Goal: Task Accomplishment & Management: Complete application form

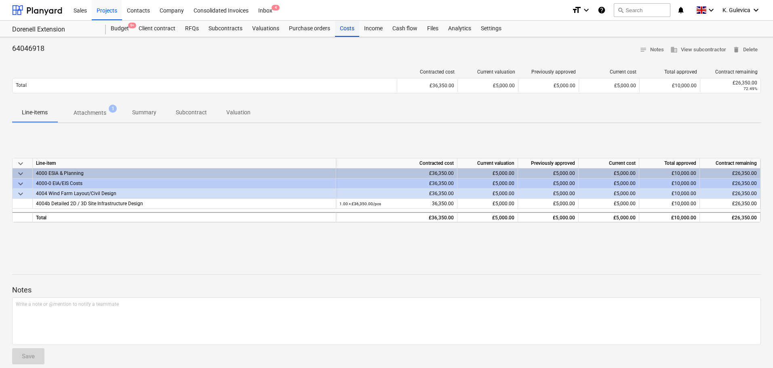
drag, startPoint x: 344, startPoint y: 26, endPoint x: 348, endPoint y: 28, distance: 4.4
click at [344, 26] on div "Costs" at bounding box center [347, 29] width 24 height 16
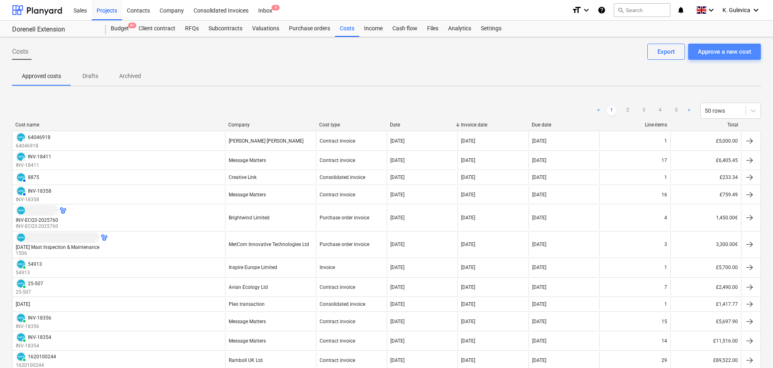
click at [733, 50] on div "Approve a new cost" at bounding box center [724, 51] width 53 height 11
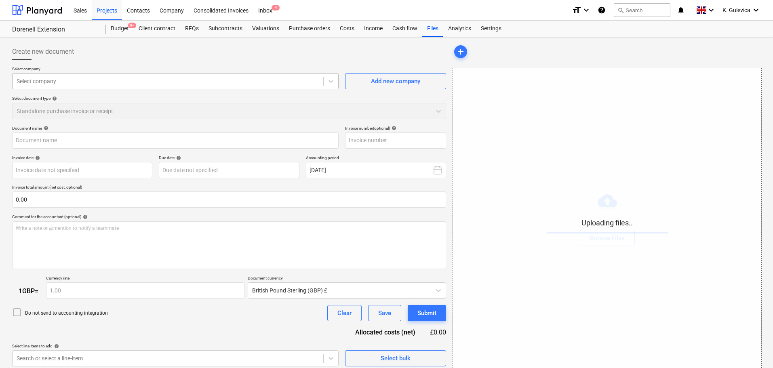
click at [171, 76] on div "Select company" at bounding box center [168, 81] width 311 height 11
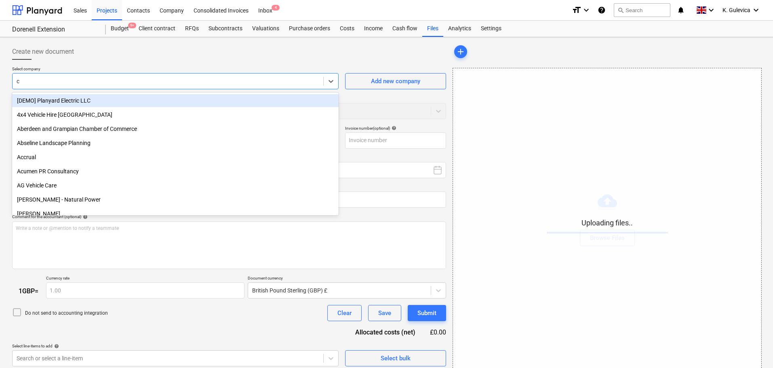
type input "ch"
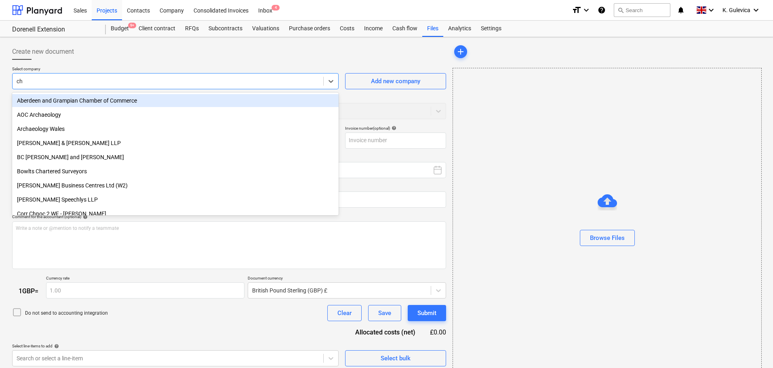
type input "9b897f76-e4e3-4aa8-aaf9-3801ad98ff9f-72caa614-a588-4188-bd1e-82eaad4f7aad.org.p…"
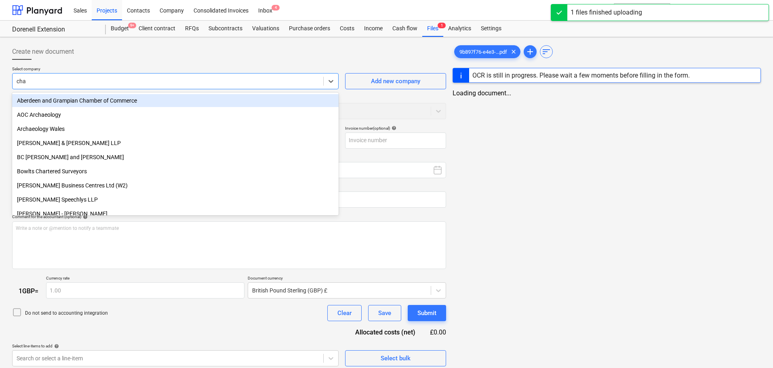
type input "cham"
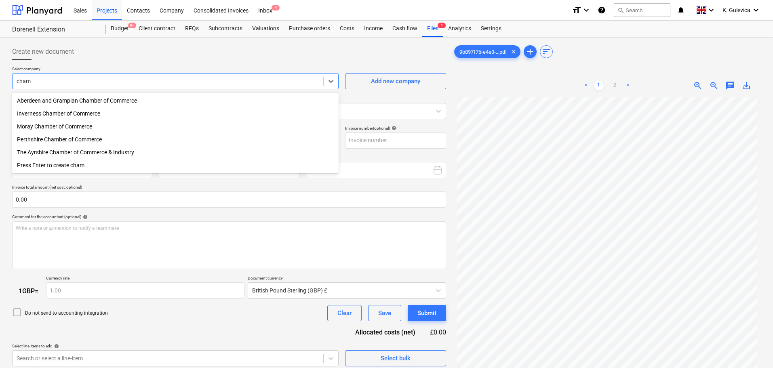
click at [73, 130] on div "Moray Chamber of Commerce" at bounding box center [175, 126] width 327 height 13
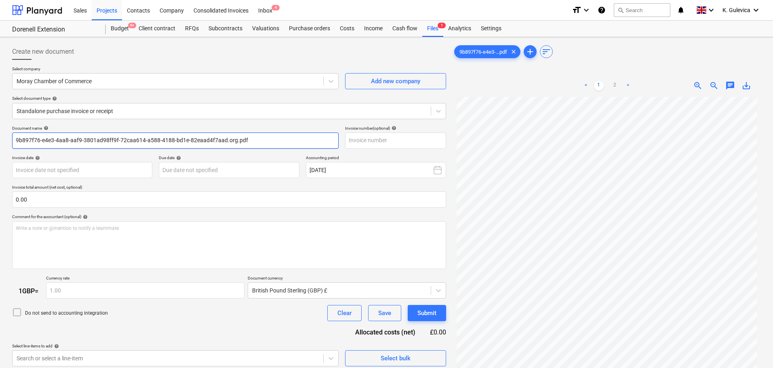
drag, startPoint x: 217, startPoint y: 139, endPoint x: -74, endPoint y: 139, distance: 291.4
click at [0, 139] on html "Sales Projects Contacts Company Consolidated Invoices Inbox 4 format_size keybo…" at bounding box center [386, 184] width 773 height 368
paste input "1240-6975"
type input "1240-6975"
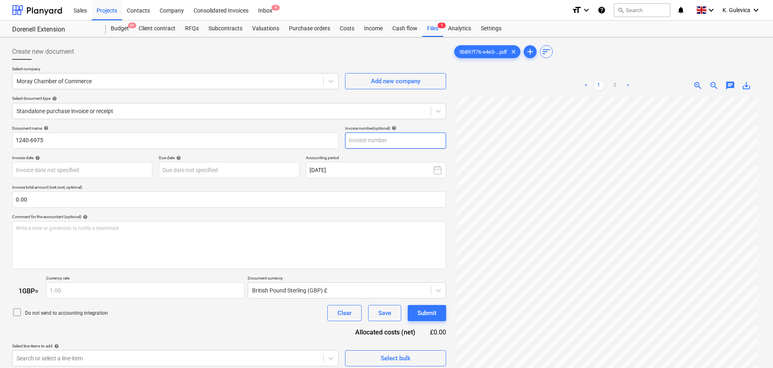
click at [364, 136] on input "text" at bounding box center [395, 141] width 101 height 16
paste input "1240-6975"
type input "1240-6975"
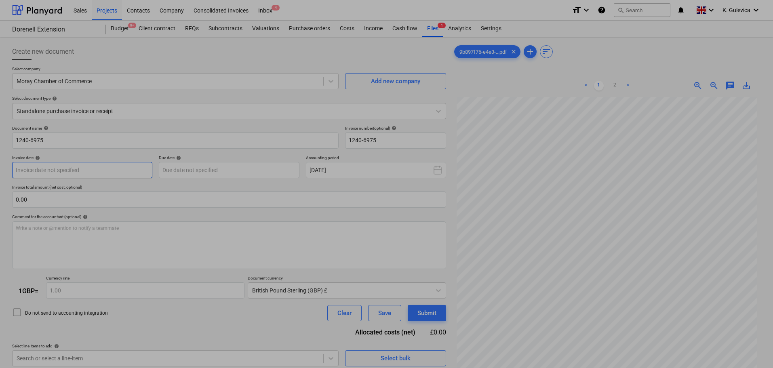
click at [63, 172] on body "Sales Projects Contacts Company Consolidated Invoices Inbox 4 format_size keybo…" at bounding box center [386, 184] width 773 height 368
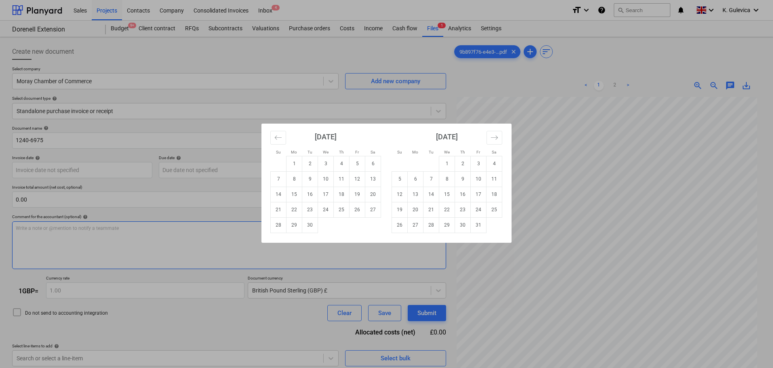
click at [293, 228] on td "29" at bounding box center [295, 224] width 16 height 15
type input "[DATE]"
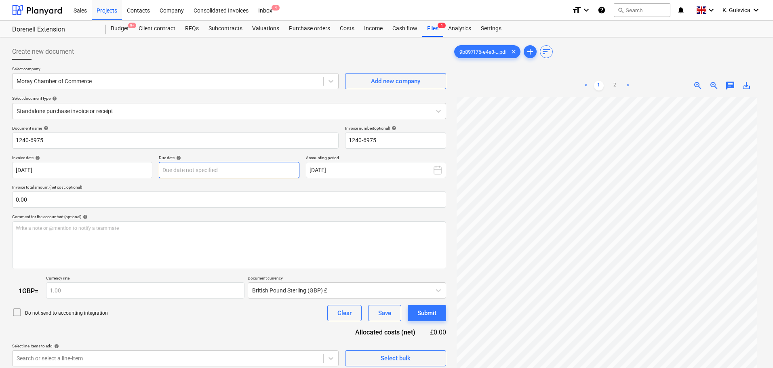
click at [211, 171] on body "Sales Projects Contacts Company Consolidated Invoices Inbox 4 format_size keybo…" at bounding box center [386, 184] width 773 height 368
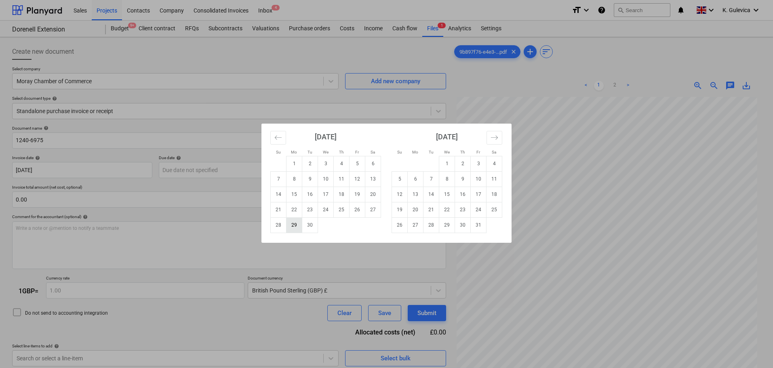
click at [296, 227] on td "29" at bounding box center [295, 224] width 16 height 15
type input "[DATE]"
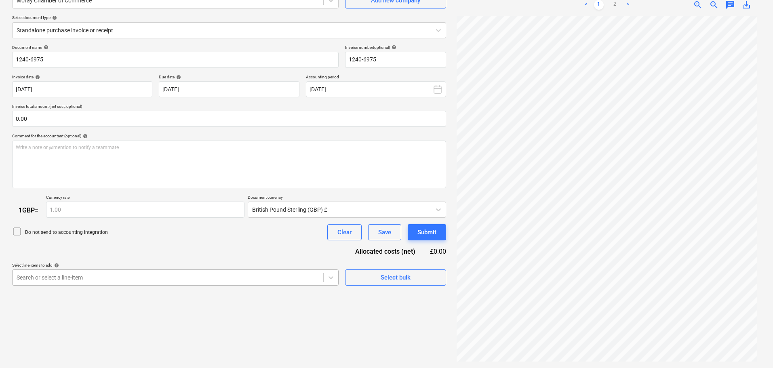
scroll to position [124, 0]
click at [159, 280] on body "Sales Projects Contacts Company Consolidated Invoices Inbox 4 format_size keybo…" at bounding box center [386, 103] width 773 height 368
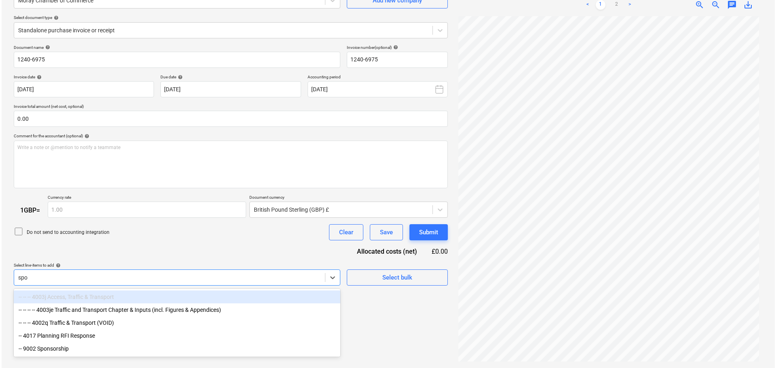
scroll to position [81, 0]
type input "spon"
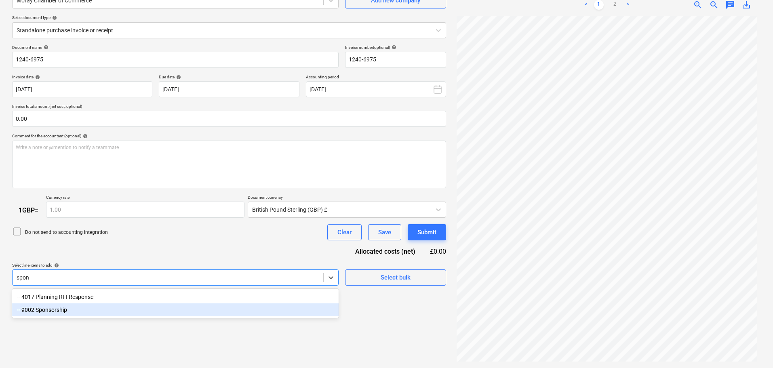
click at [41, 310] on div "-- 9002 Sponsorship" at bounding box center [175, 309] width 327 height 13
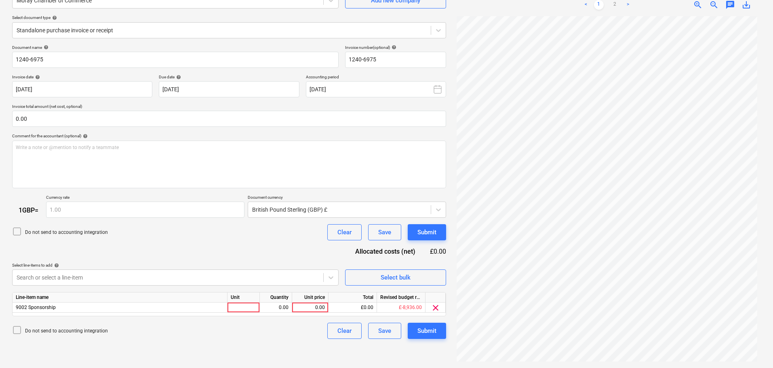
click at [254, 236] on div "Do not send to accounting integration Clear Save Submit" at bounding box center [229, 232] width 434 height 16
click at [314, 306] on div "0.00" at bounding box center [310, 308] width 30 height 10
click at [313, 308] on div "0.00" at bounding box center [310, 308] width 30 height 10
type input "2655.29"
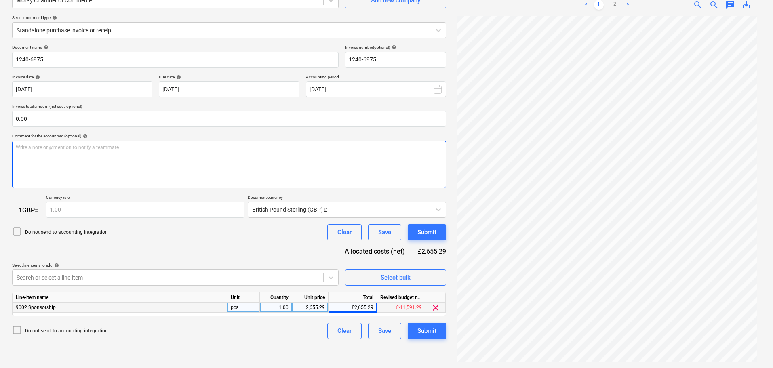
click at [129, 163] on div "Write a note or @mention to notify a teammate [PERSON_NAME]" at bounding box center [229, 165] width 434 height 48
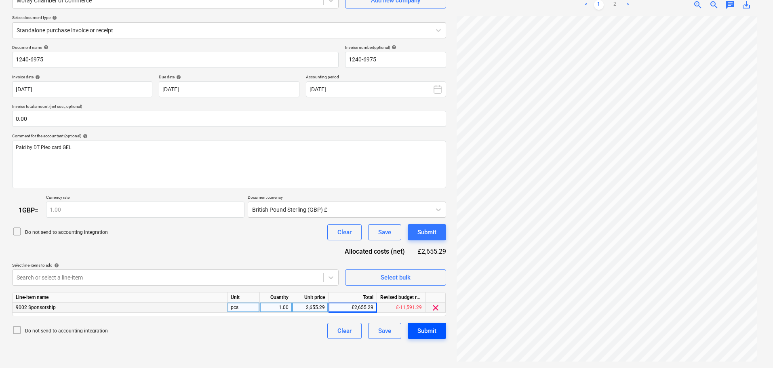
click at [431, 336] on div "Submit" at bounding box center [426, 331] width 19 height 11
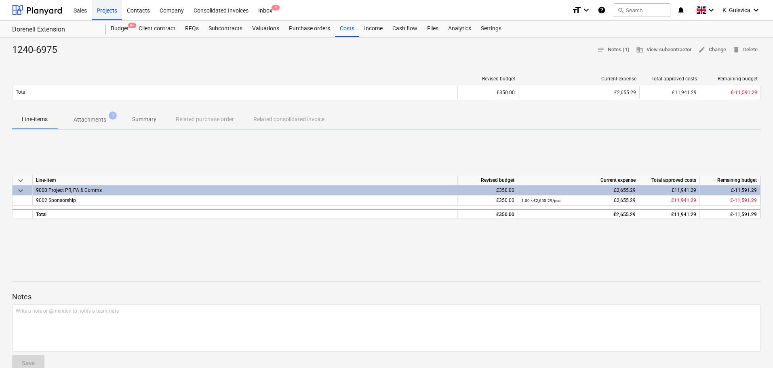
click at [107, 11] on div "Projects" at bounding box center [107, 10] width 30 height 21
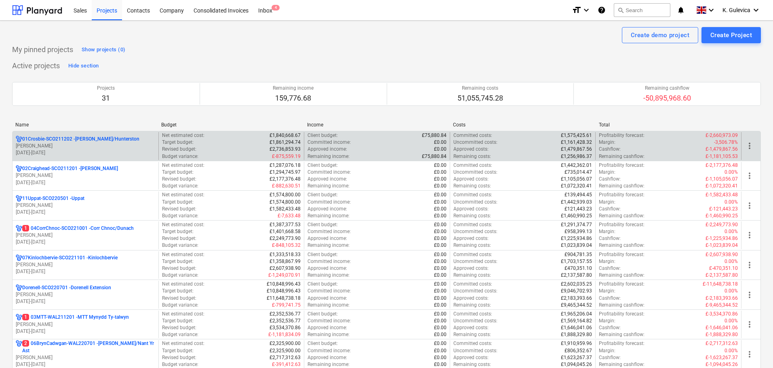
click at [63, 143] on p "[PERSON_NAME]" at bounding box center [85, 146] width 139 height 7
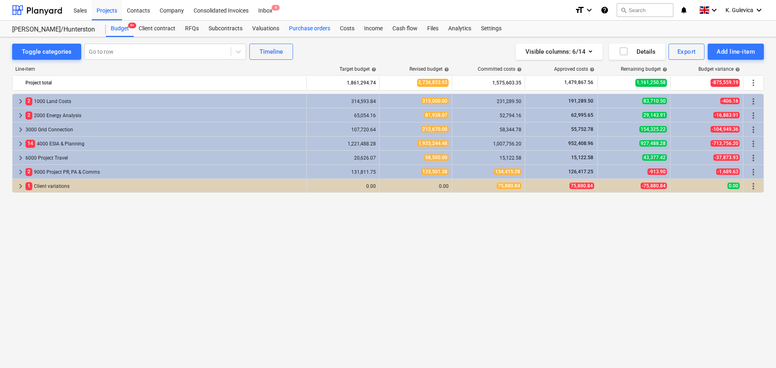
click at [297, 27] on div "Purchase orders" at bounding box center [309, 29] width 51 height 16
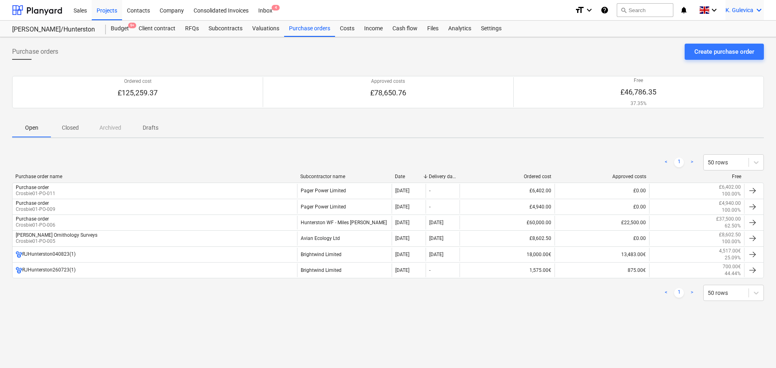
click at [737, 8] on span "K. Gulevica" at bounding box center [739, 10] width 28 height 6
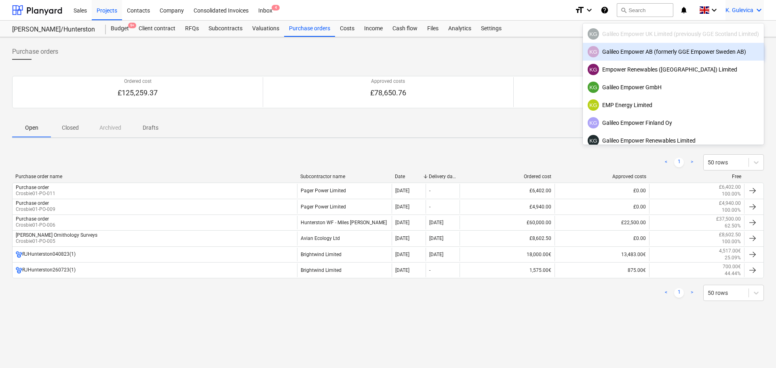
click at [615, 56] on div "KG Galileo Empower AB (formerly GGE Empower Sweden AB)" at bounding box center [673, 51] width 171 height 11
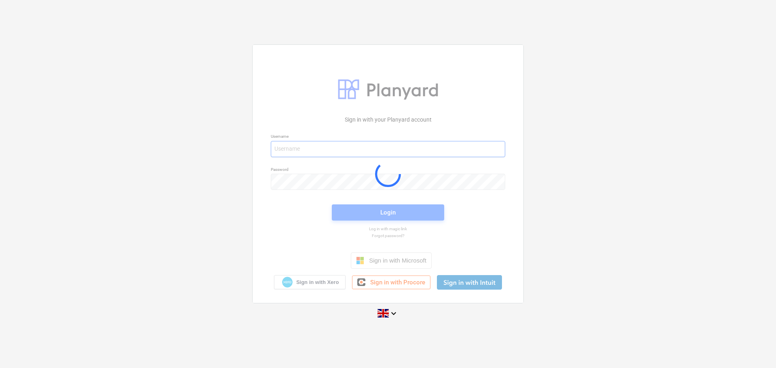
type input "[EMAIL_ADDRESS][DOMAIN_NAME]"
